Goal: Feedback & Contribution: Submit feedback/report problem

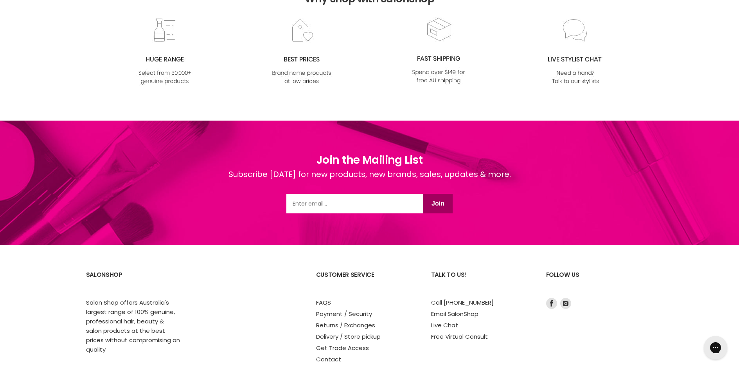
scroll to position [997, 0]
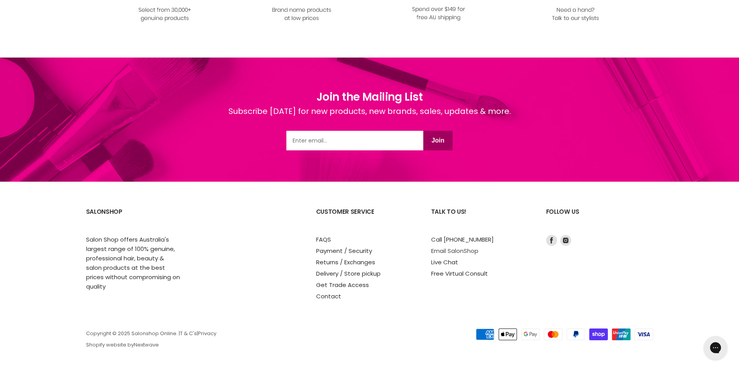
click at [436, 249] on link "Email SalonShop" at bounding box center [454, 251] width 47 height 8
click at [328, 293] on link "Contact" at bounding box center [328, 296] width 25 height 8
click at [328, 295] on link "Contact" at bounding box center [328, 296] width 25 height 8
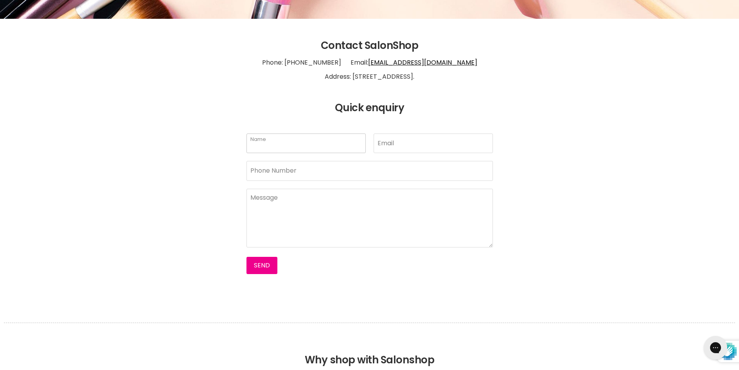
paste input "Isabel"
paste input "Morrison"
type input "Isabel Morrison"
click at [402, 143] on input "Email" at bounding box center [433, 143] width 119 height 20
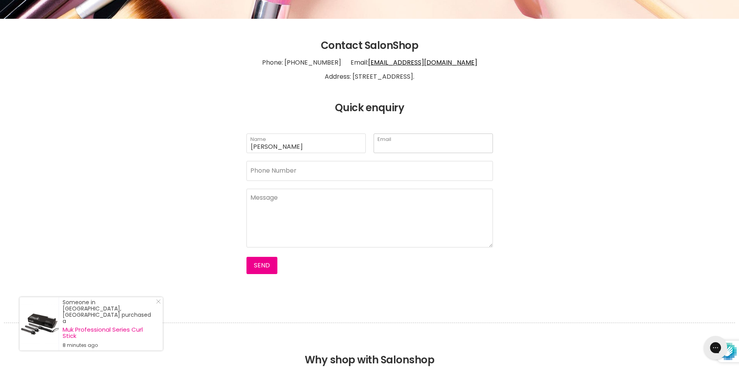
paste input "isabelmorrison812@gmail.com"
type input "isabelmorrison812@gmail.com"
drag, startPoint x: 319, startPoint y: 169, endPoint x: 314, endPoint y: 173, distance: 6.1
click at [319, 169] on input "Phone Number" at bounding box center [370, 171] width 247 height 20
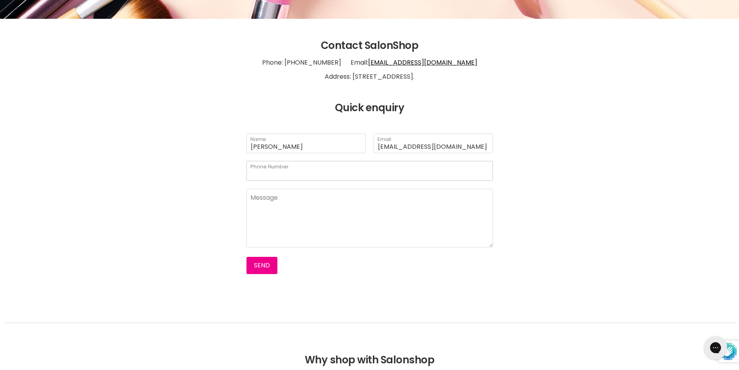
paste input "480894358"
click at [247, 173] on input "480894358" at bounding box center [370, 171] width 247 height 20
type input "0480894358"
paste textarea "I paid for Order #83758 on May 31st including giftcard but still haven't receiv…"
click at [291, 210] on textarea "Main content" at bounding box center [370, 218] width 247 height 59
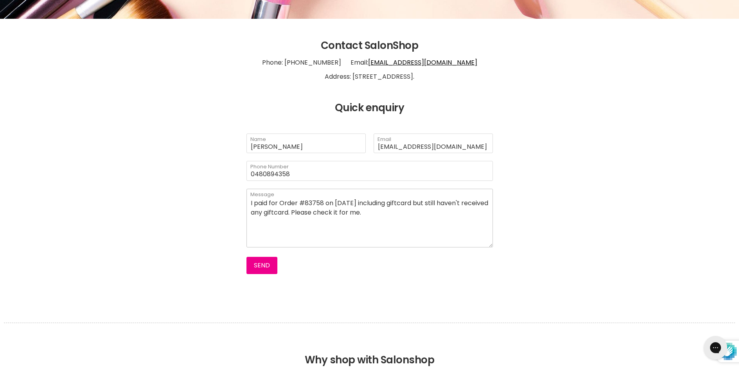
click at [250, 205] on textarea "I paid for Order #83758 on May 31st including giftcard but still haven't receiv…" at bounding box center [370, 218] width 247 height 59
type textarea "Hi there. I paid for Order #83758 on May 31st including giftcard but still have…"
click at [261, 266] on button "Send" at bounding box center [262, 265] width 31 height 17
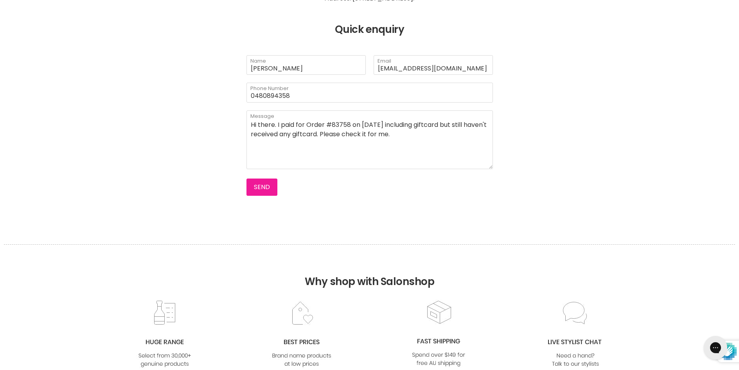
click at [266, 185] on button "Send" at bounding box center [262, 186] width 31 height 17
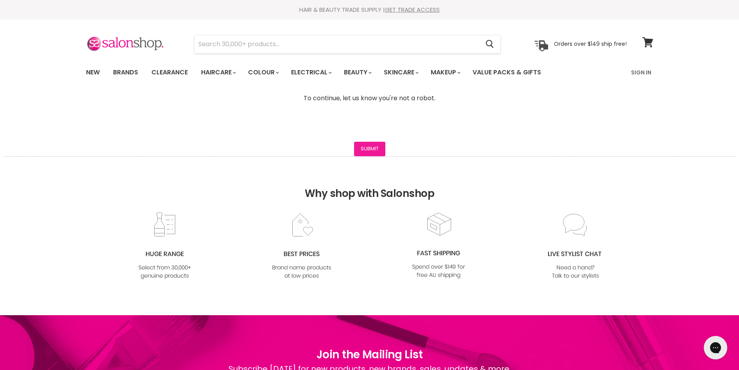
click at [370, 151] on input "Submit" at bounding box center [369, 149] width 31 height 14
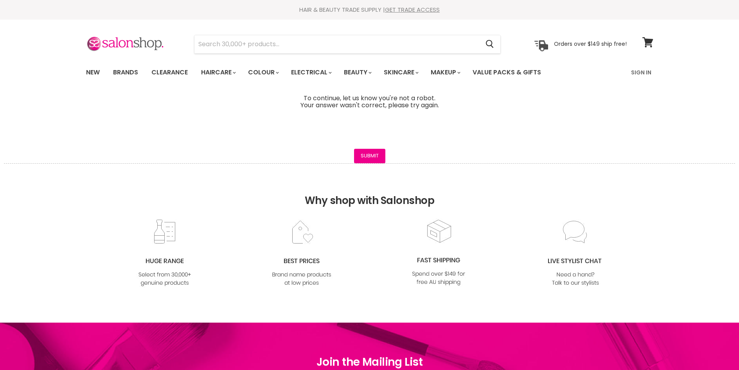
scroll to position [265, 0]
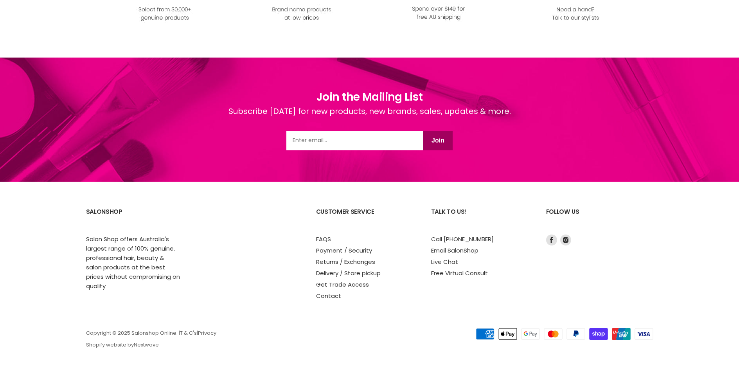
click at [324, 294] on link "Contact" at bounding box center [328, 296] width 25 height 8
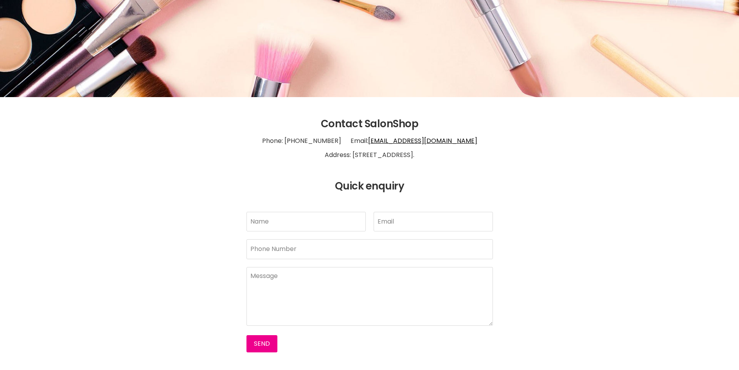
scroll to position [117, 0]
click at [369, 144] on p "Phone: [PHONE_NUMBER] Email: [EMAIL_ADDRESS][DOMAIN_NAME] Address: [STREET_ADDR…" at bounding box center [369, 148] width 567 height 36
